Goal: Task Accomplishment & Management: Manage account settings

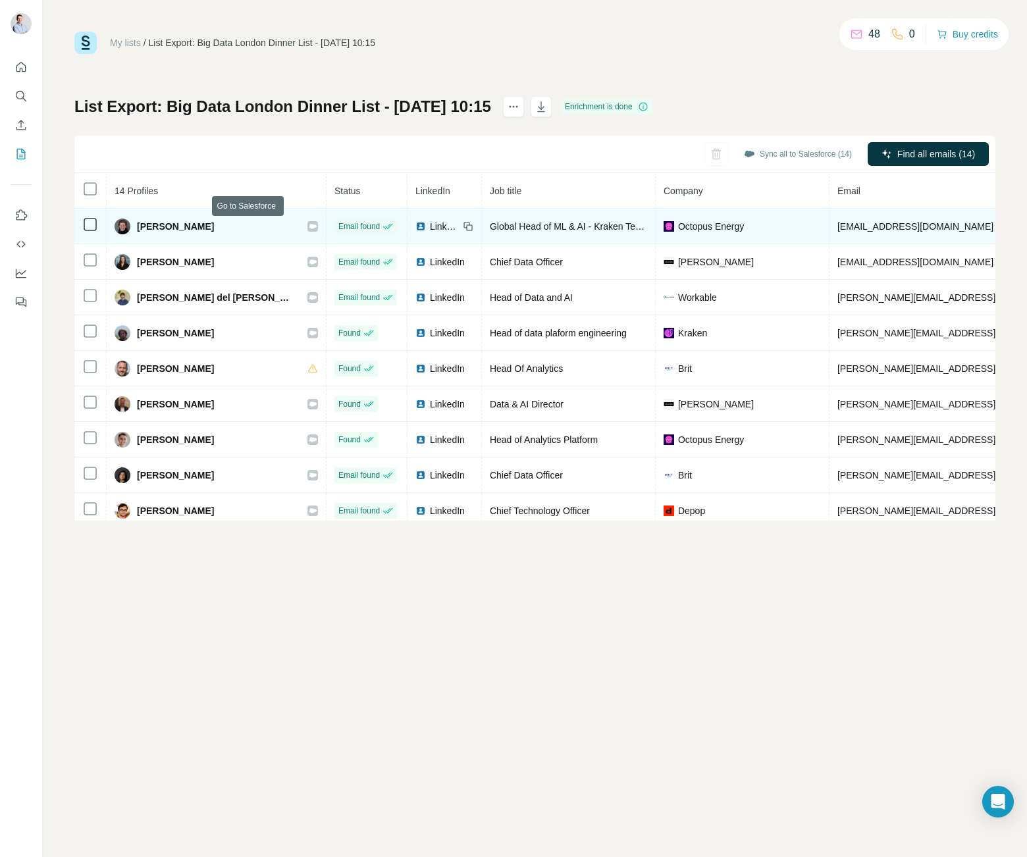
click at [309, 228] on icon at bounding box center [313, 226] width 8 height 11
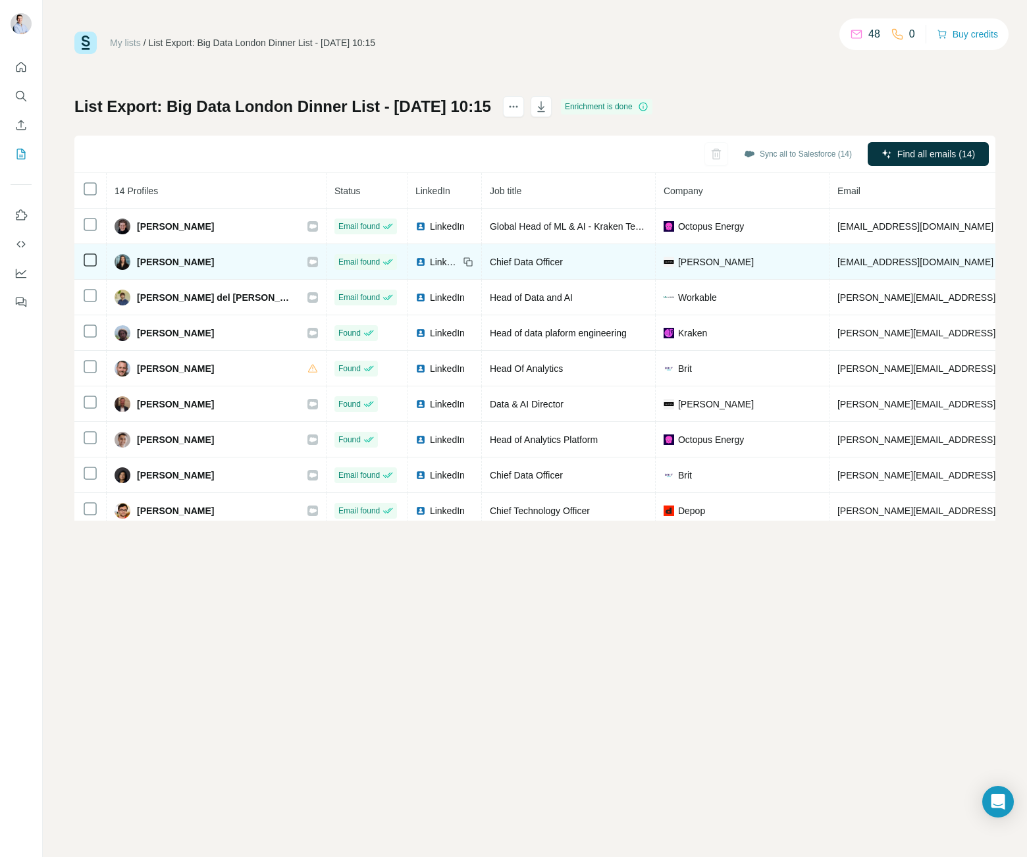
click at [309, 261] on icon at bounding box center [312, 261] width 7 height 5
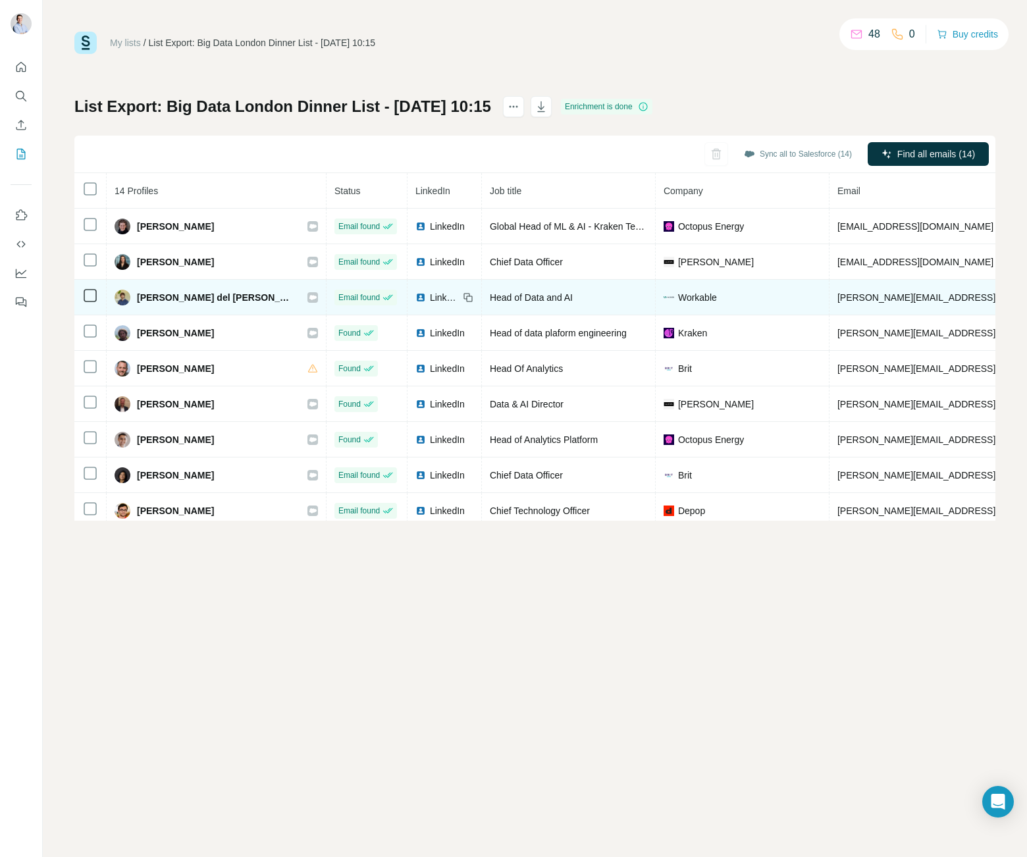
click at [309, 296] on icon at bounding box center [312, 297] width 7 height 5
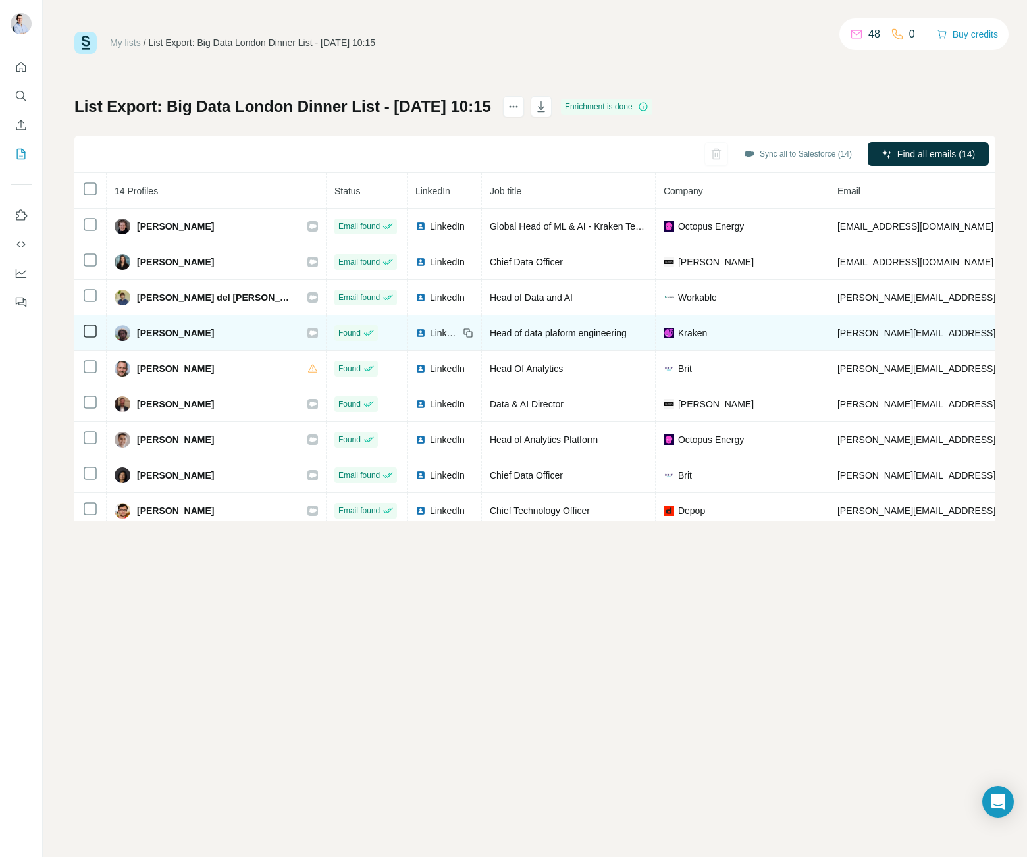
click at [309, 330] on icon at bounding box center [312, 332] width 7 height 5
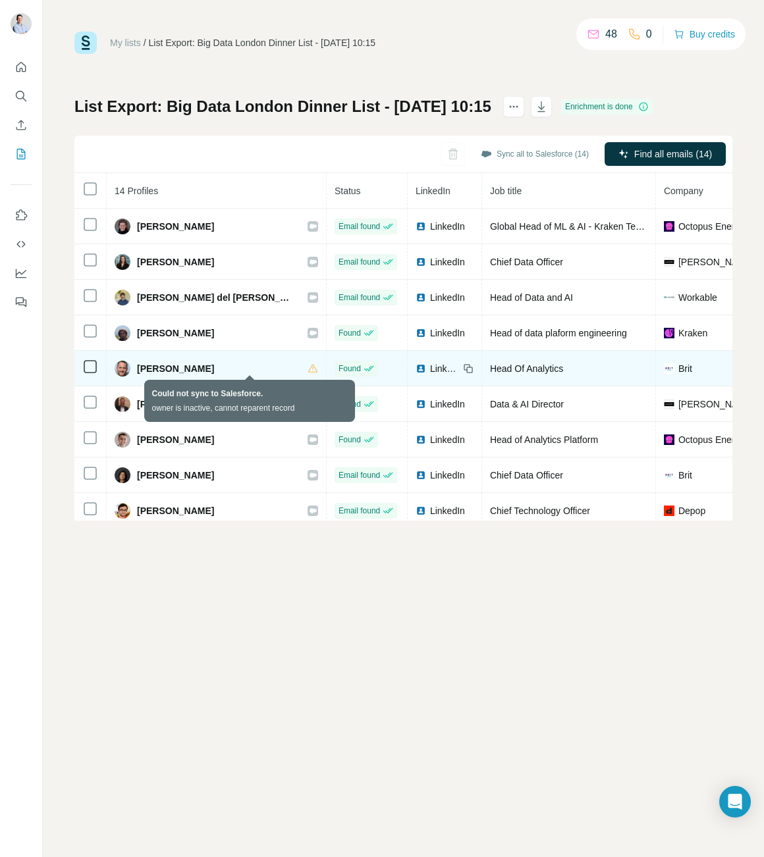
click at [307, 370] on icon at bounding box center [312, 368] width 11 height 11
click at [307, 371] on icon at bounding box center [312, 368] width 11 height 11
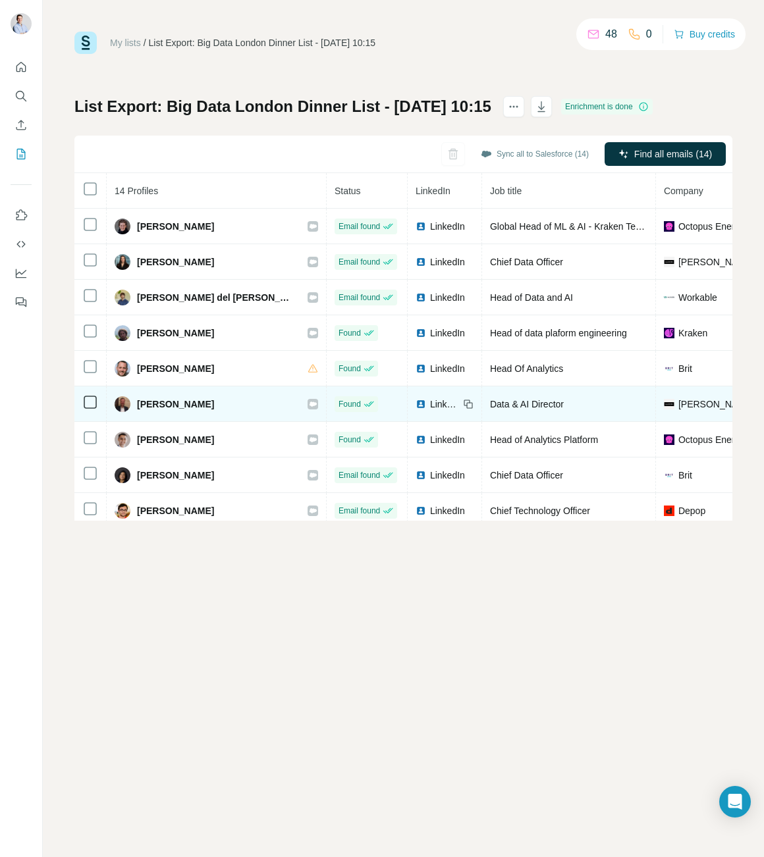
click at [309, 407] on icon at bounding box center [313, 404] width 8 height 11
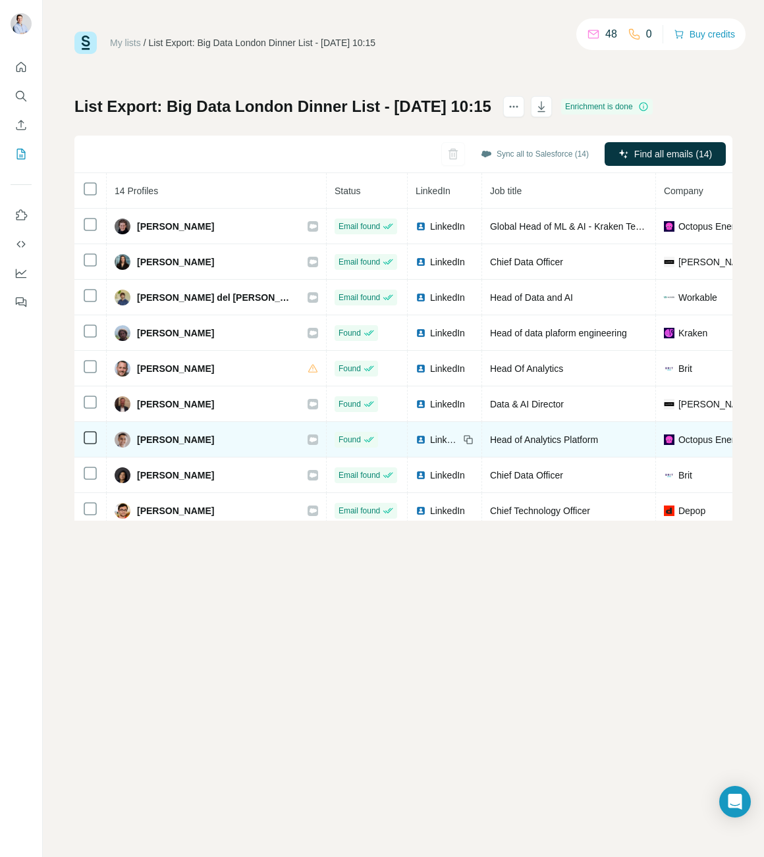
click at [309, 442] on icon at bounding box center [313, 439] width 8 height 11
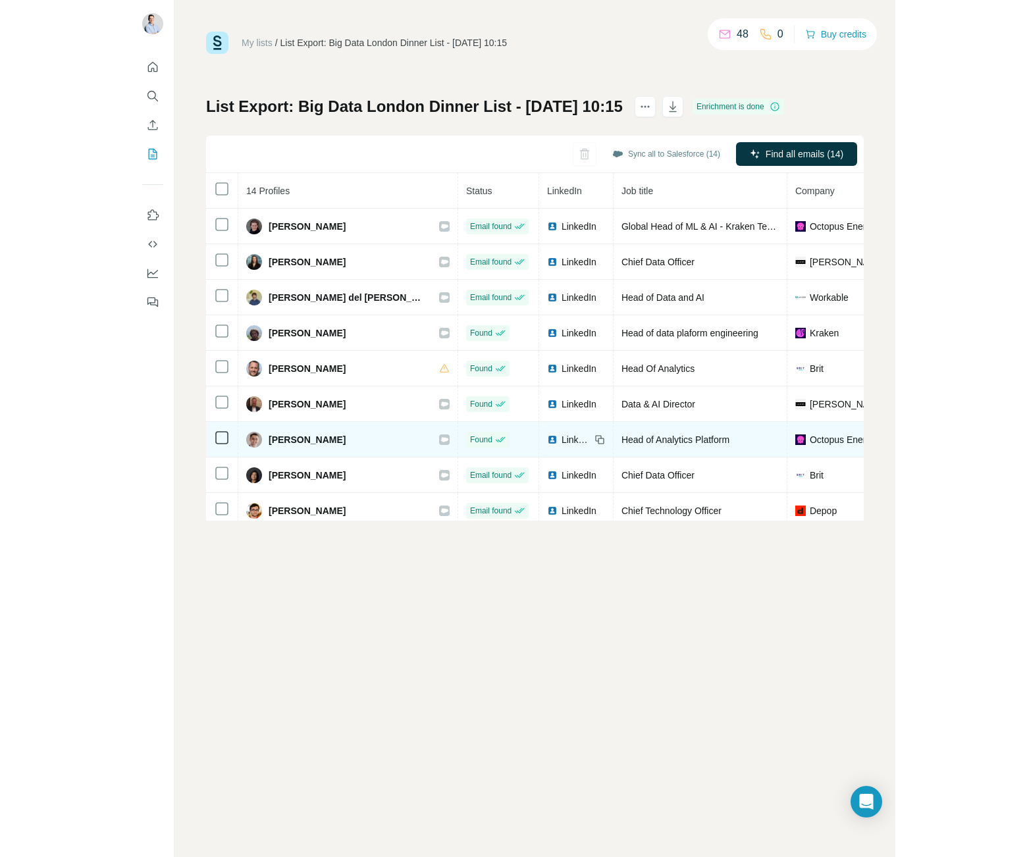
scroll to position [0, 1]
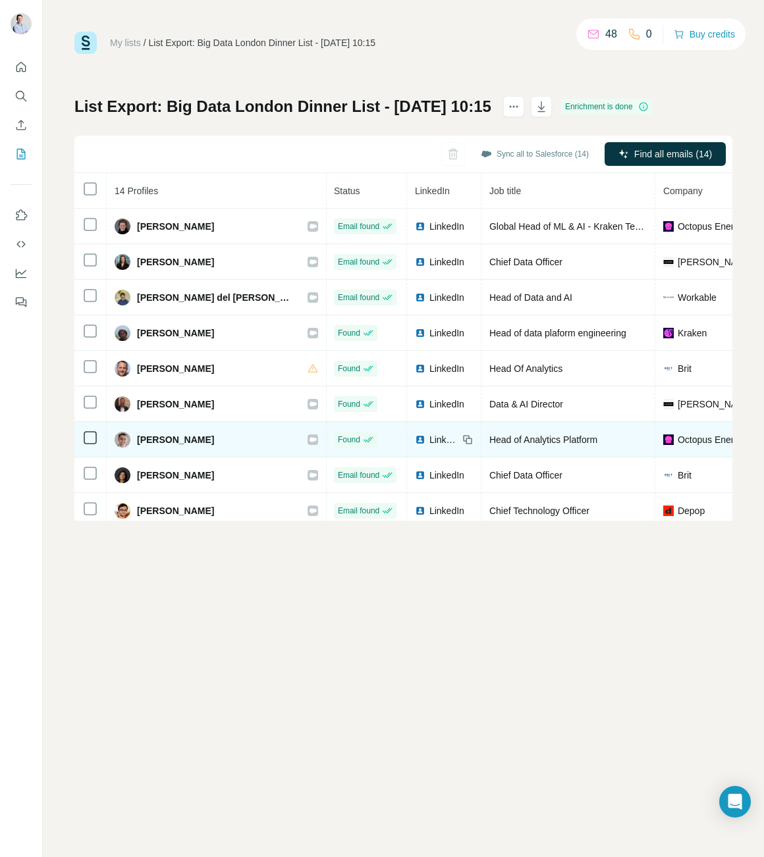
click at [309, 441] on icon at bounding box center [312, 439] width 7 height 5
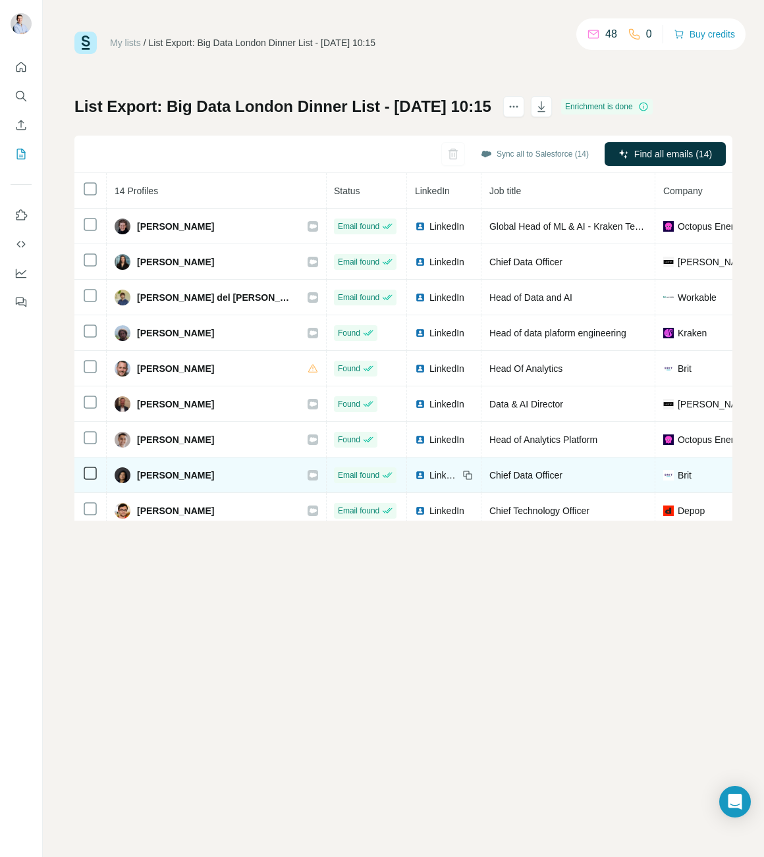
click at [309, 474] on icon at bounding box center [312, 475] width 7 height 5
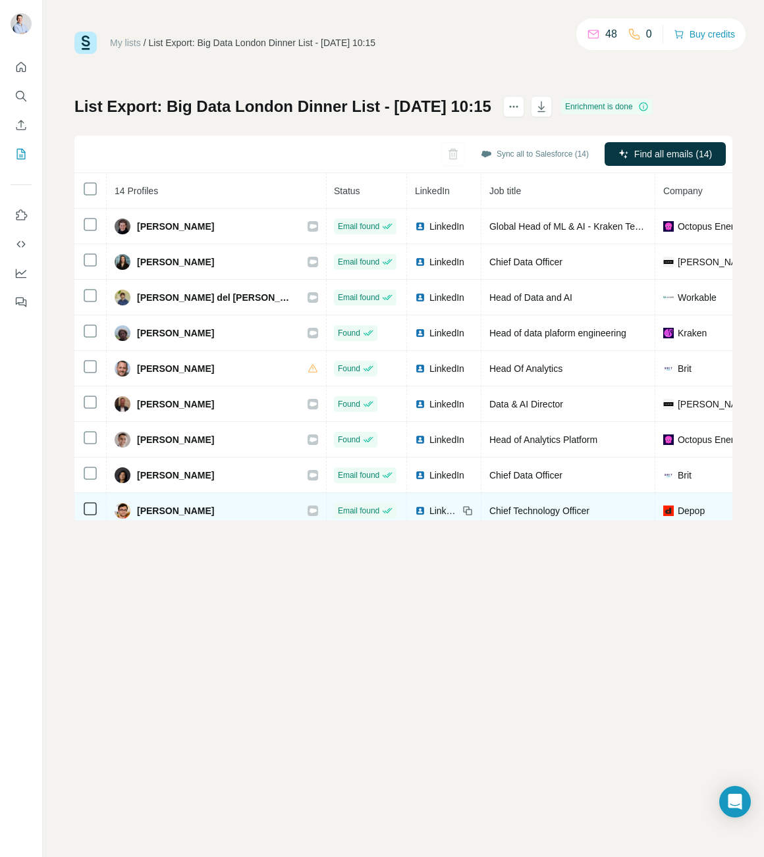
click at [309, 510] on icon at bounding box center [312, 510] width 7 height 5
